Goal: Task Accomplishment & Management: Use online tool/utility

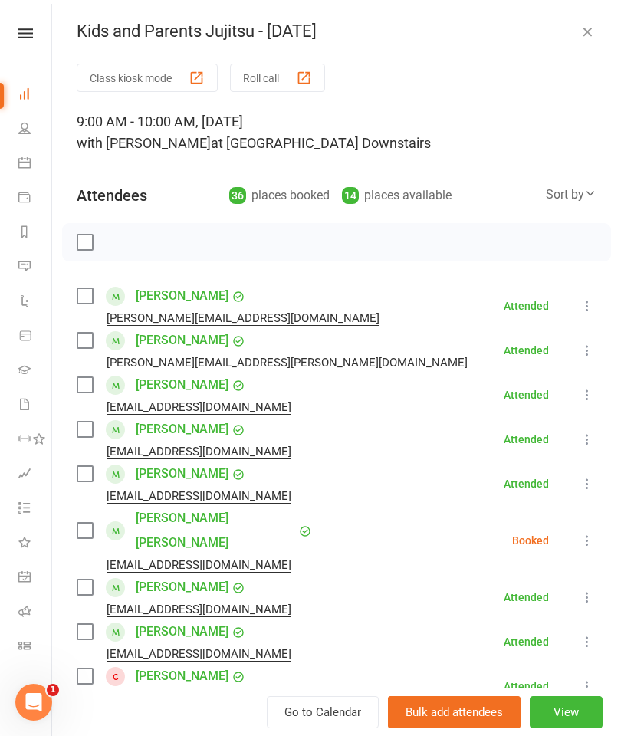
click at [593, 34] on icon "button" at bounding box center [587, 31] width 15 height 15
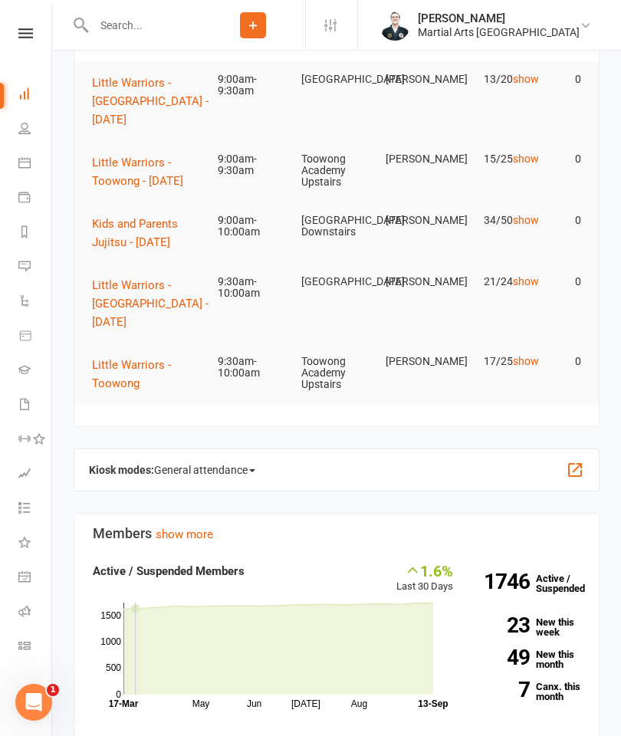
scroll to position [157, 0]
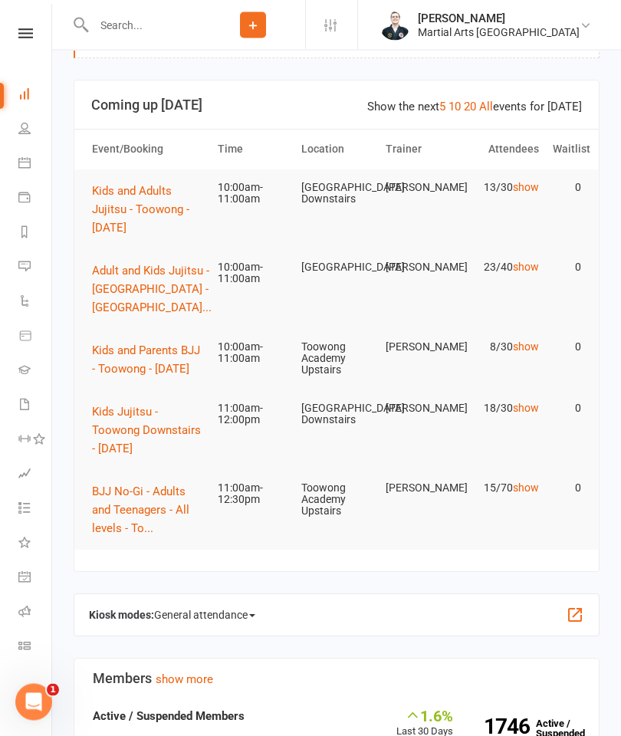
scroll to position [54, 0]
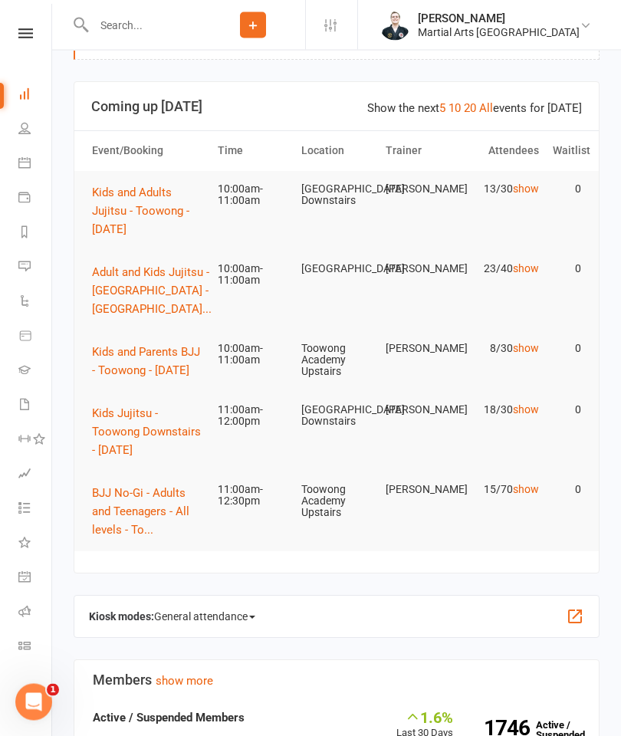
click at [130, 209] on span "Kids and Adults Jujitsu - Toowong - Saturday" at bounding box center [140, 211] width 97 height 51
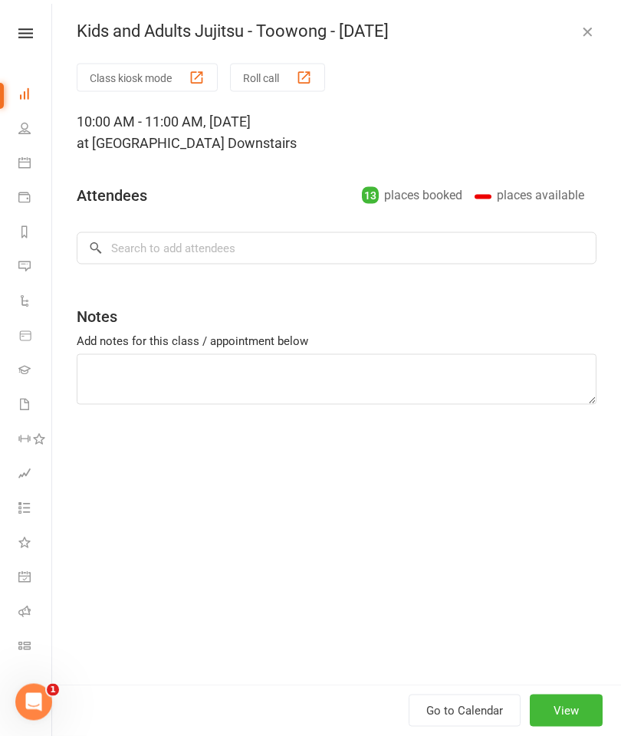
scroll to position [55, 0]
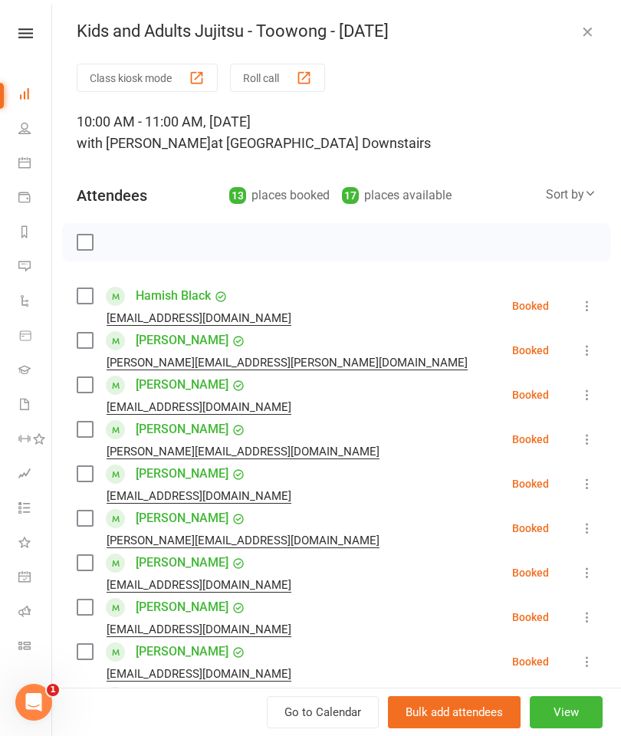
click at [277, 70] on button "Roll call" at bounding box center [277, 78] width 95 height 28
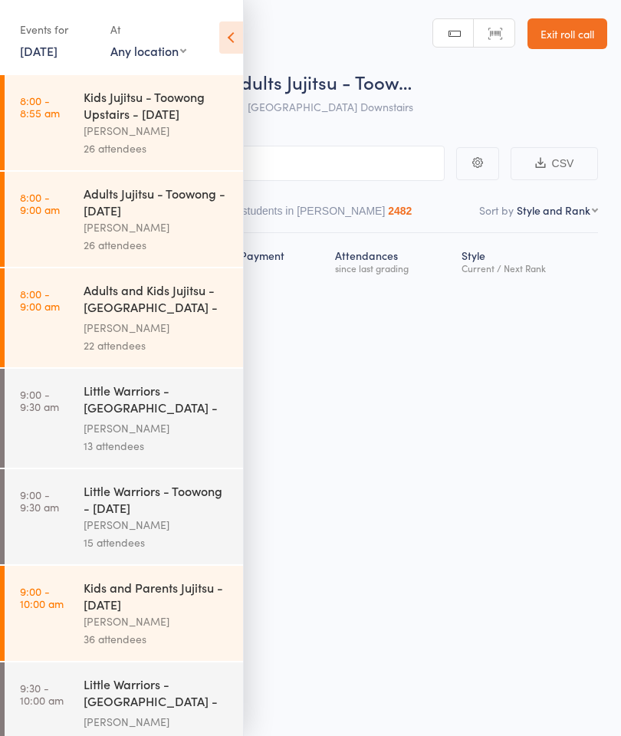
click at [236, 43] on icon at bounding box center [231, 37] width 24 height 32
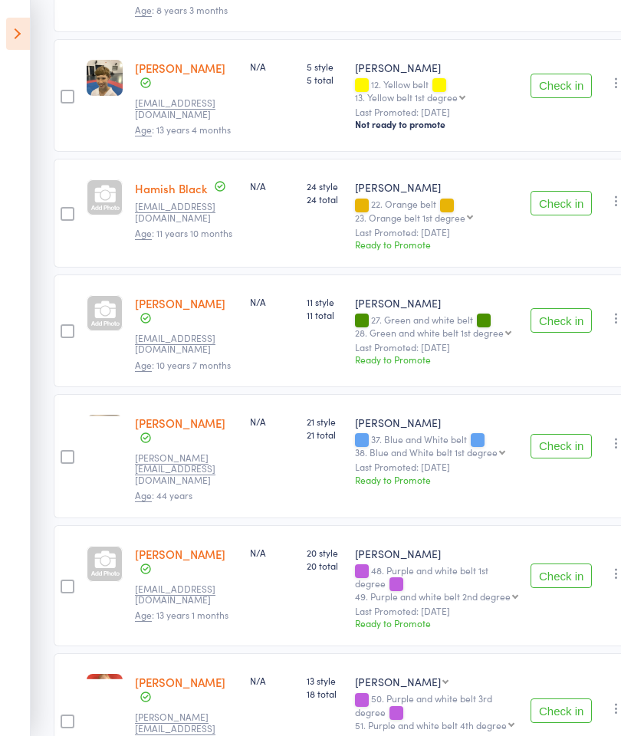
scroll to position [585, 0]
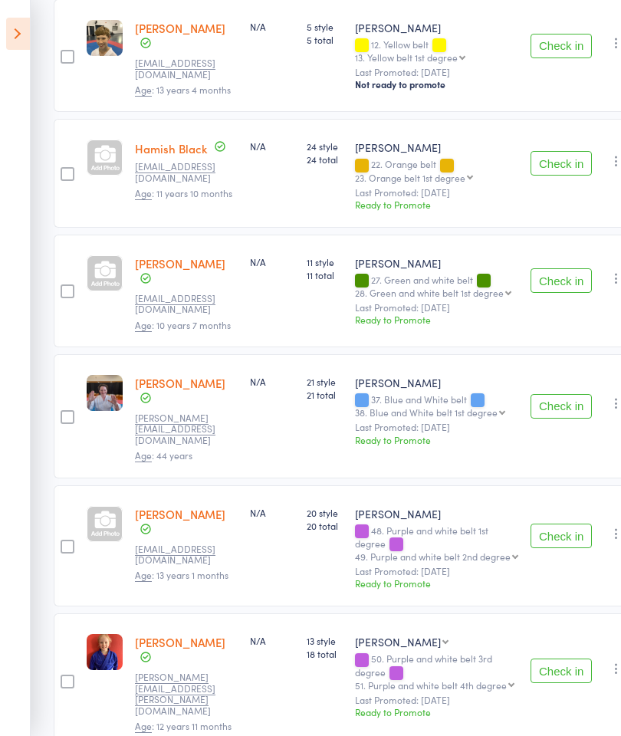
click at [558, 394] on button "Check in" at bounding box center [561, 406] width 61 height 25
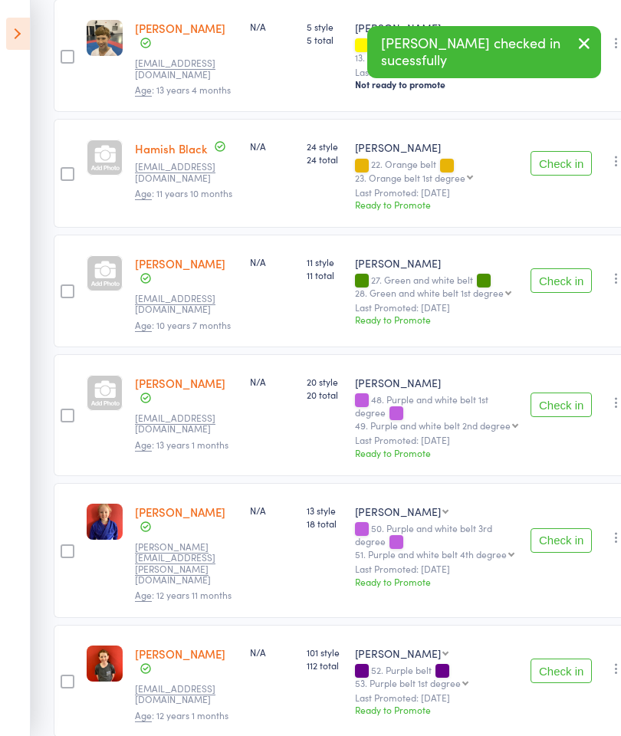
click at [558, 151] on button "Check in" at bounding box center [561, 163] width 61 height 25
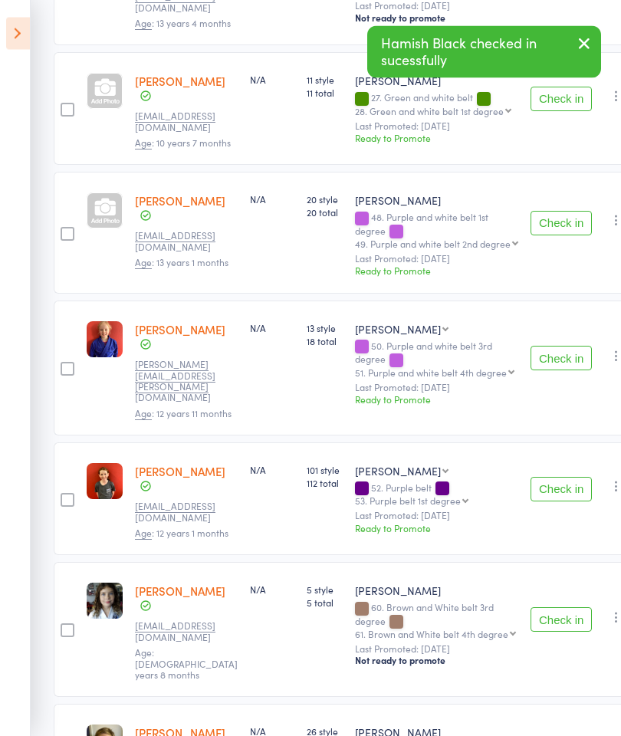
scroll to position [773, 0]
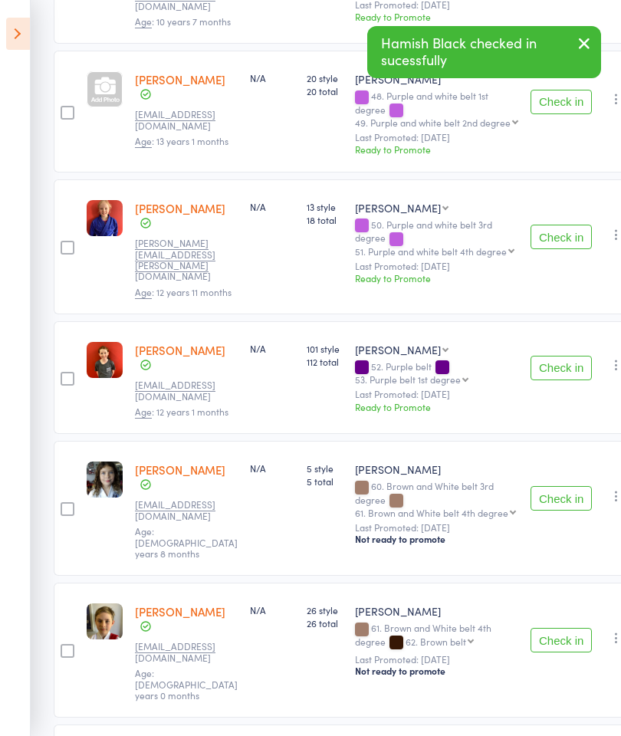
click at [571, 356] on button "Check in" at bounding box center [561, 368] width 61 height 25
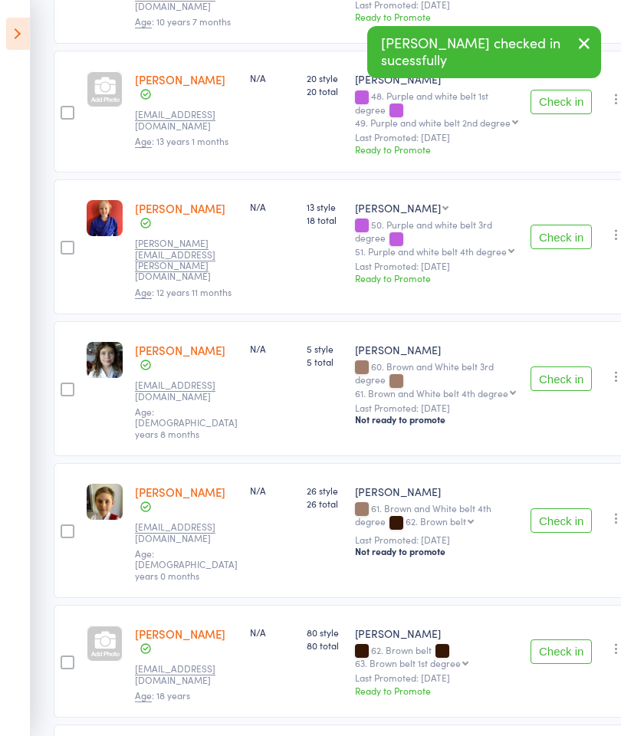
click at [559, 367] on button "Check in" at bounding box center [561, 379] width 61 height 25
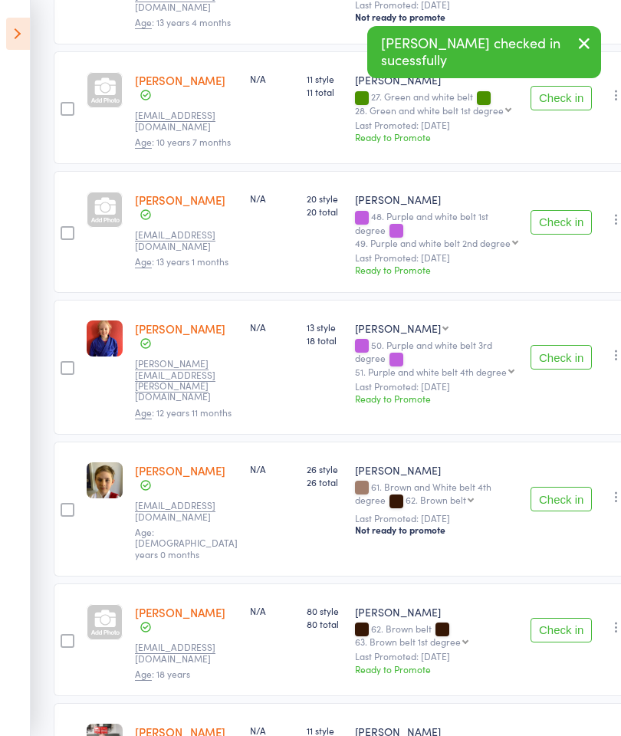
click at [548, 487] on button "Check in" at bounding box center [561, 499] width 61 height 25
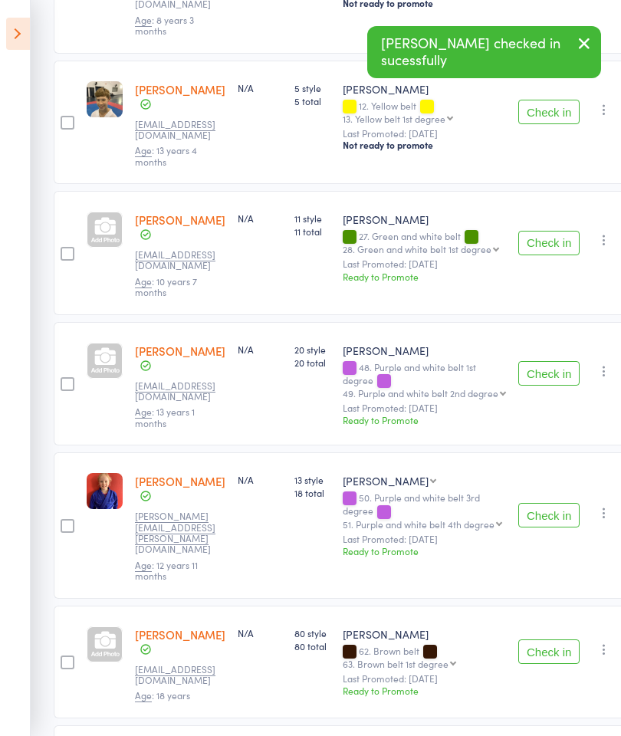
click at [558, 640] on button "Check in" at bounding box center [549, 652] width 61 height 25
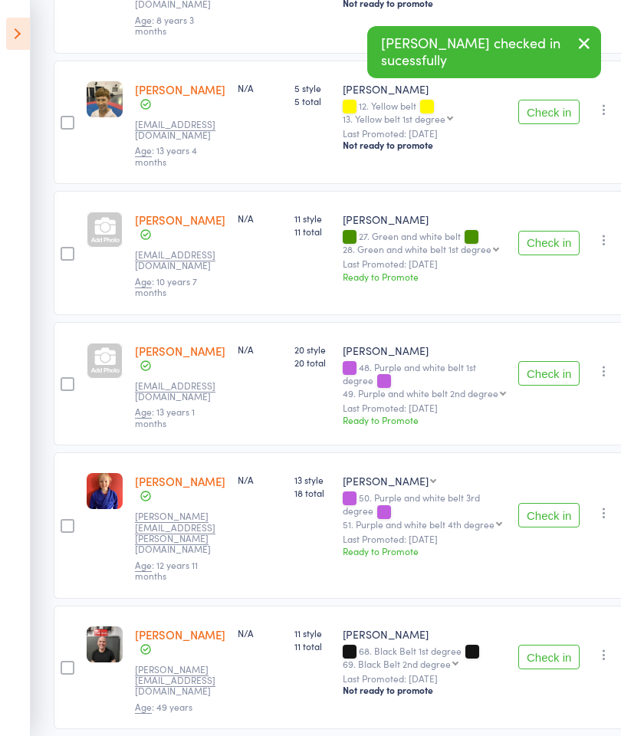
scroll to position [420, 0]
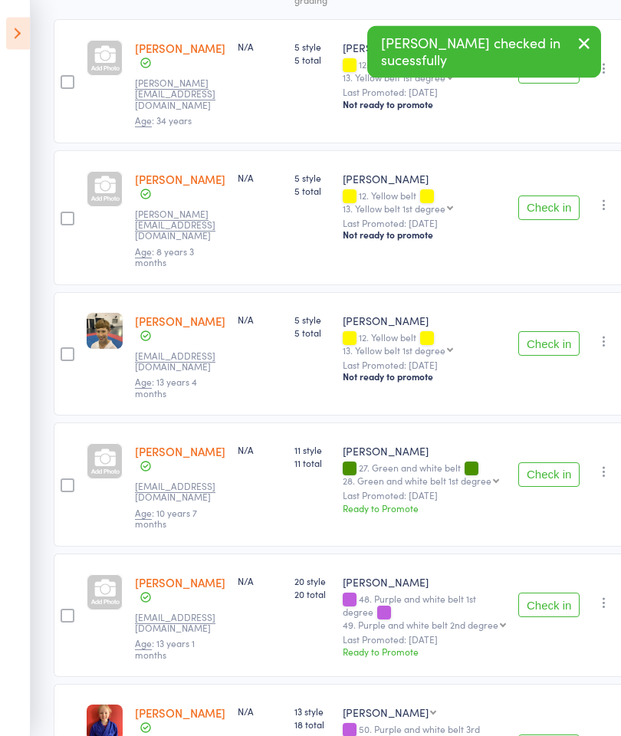
scroll to position [0, 0]
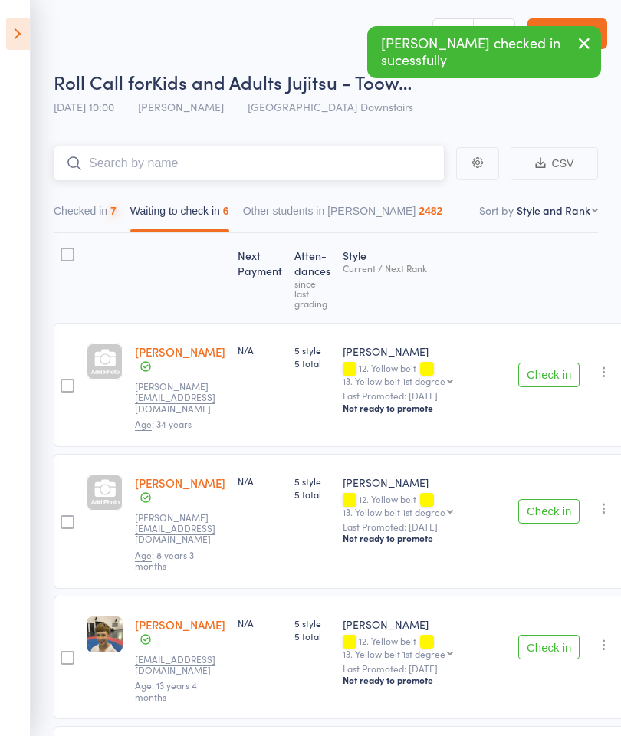
click at [360, 156] on input "search" at bounding box center [249, 163] width 391 height 35
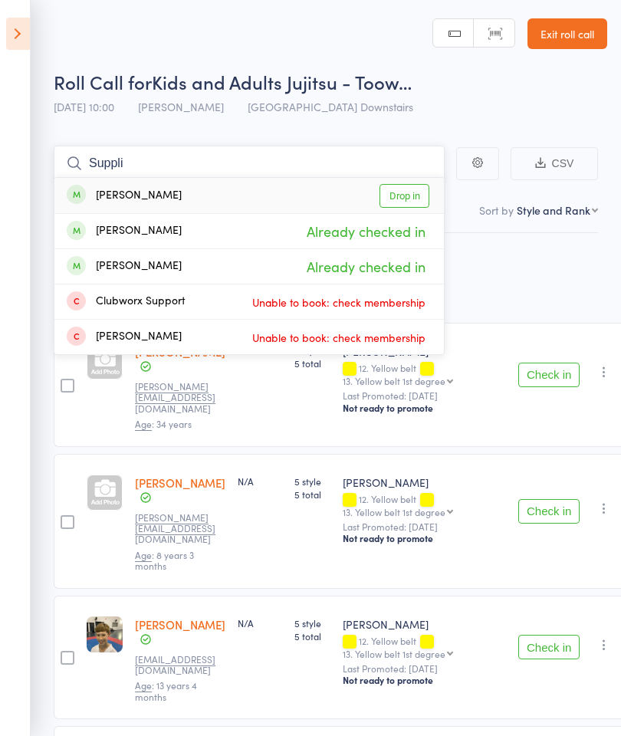
type input "Suppli"
click at [417, 193] on link "Drop in" at bounding box center [405, 196] width 50 height 24
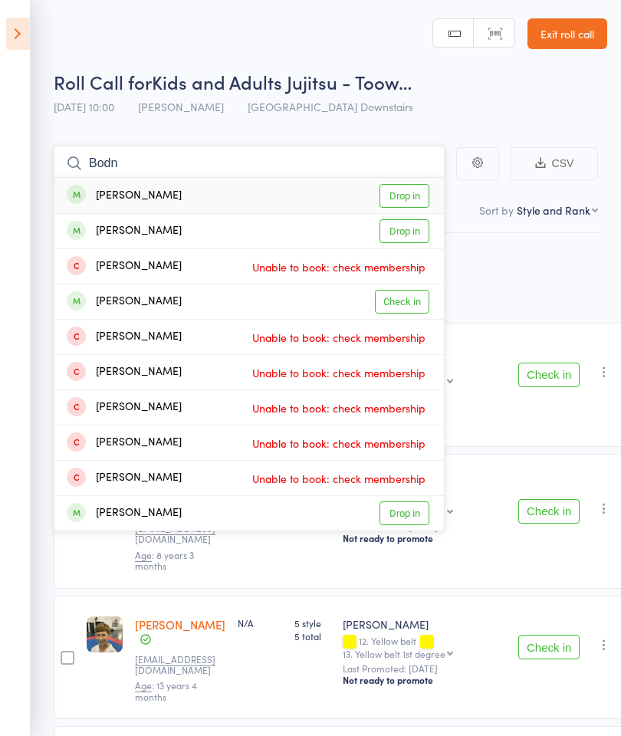
type input "Bodn"
click at [418, 194] on link "Drop in" at bounding box center [405, 196] width 50 height 24
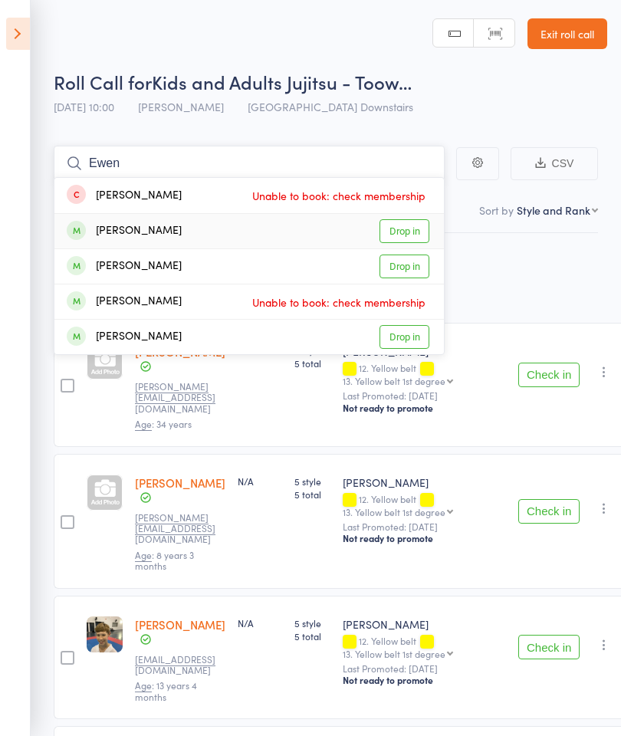
type input "Ewen"
click at [427, 232] on link "Drop in" at bounding box center [405, 231] width 50 height 24
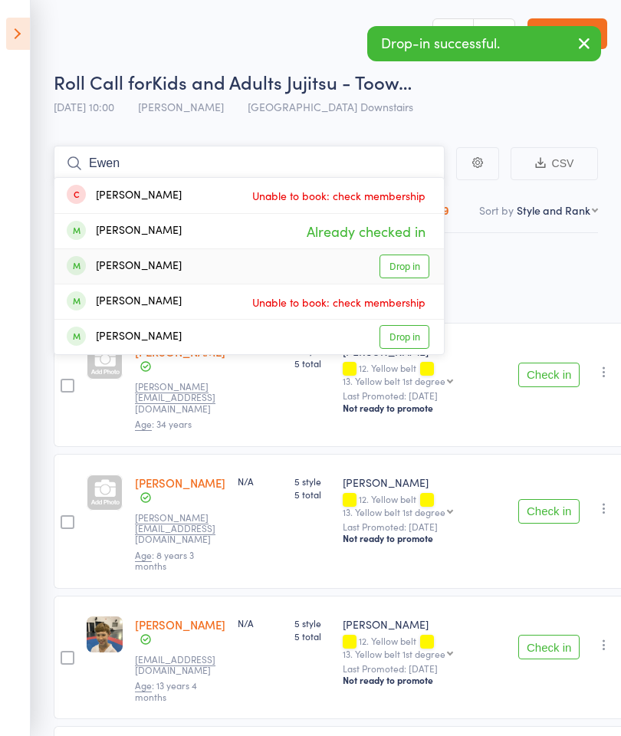
type input "Ewen"
click at [410, 267] on link "Drop in" at bounding box center [405, 267] width 50 height 24
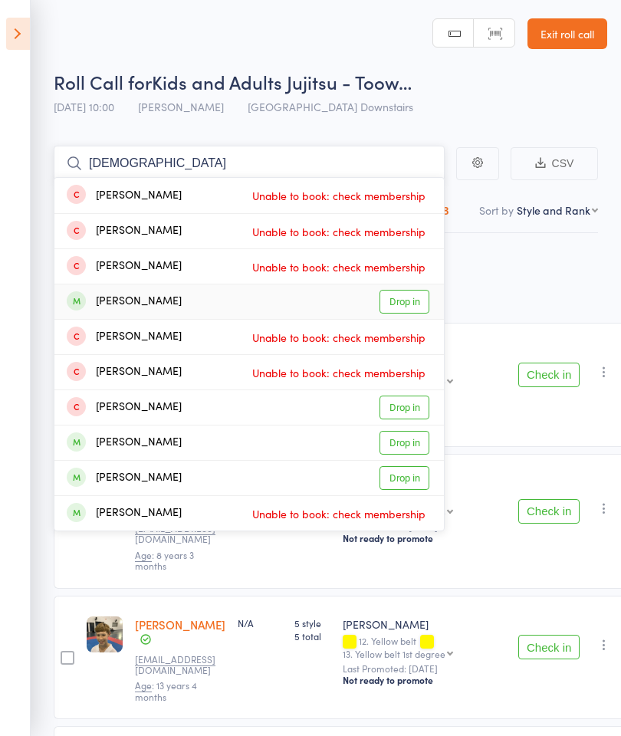
type input "[DEMOGRAPHIC_DATA]"
click at [412, 299] on link "Drop in" at bounding box center [405, 302] width 50 height 24
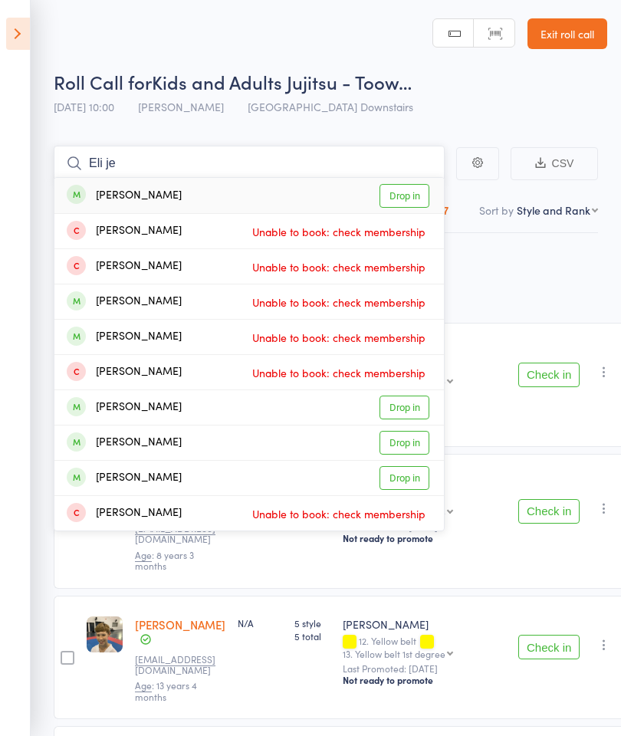
type input "Eli je"
click at [419, 197] on link "Drop in" at bounding box center [405, 196] width 50 height 24
